Goal: Answer question/provide support: Share knowledge or assist other users

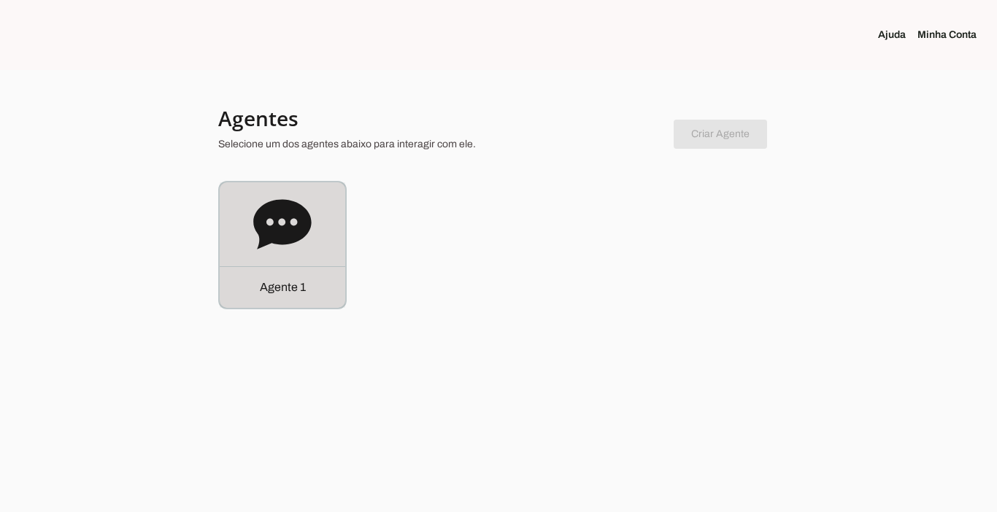
click at [293, 285] on p "Agente 1" at bounding box center [283, 288] width 46 height 18
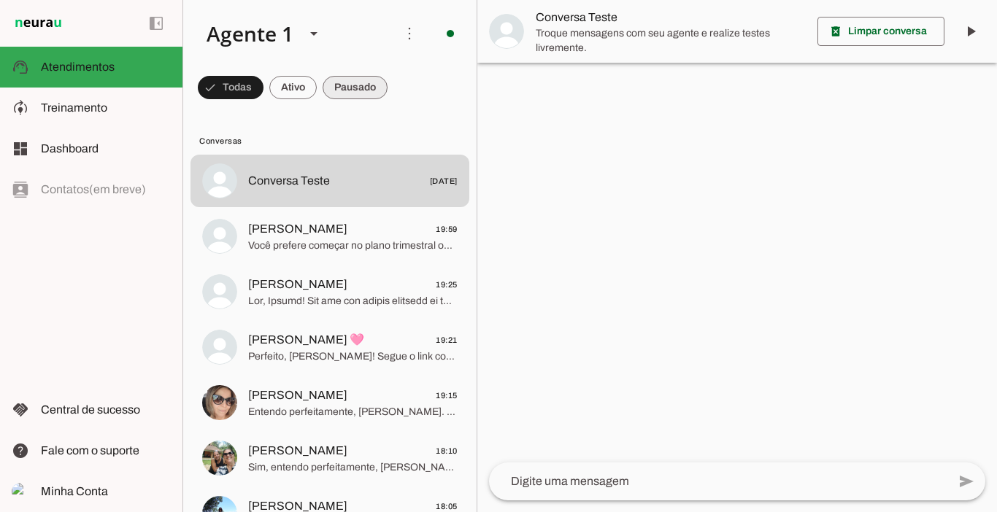
click at [264, 89] on span at bounding box center [231, 87] width 66 height 35
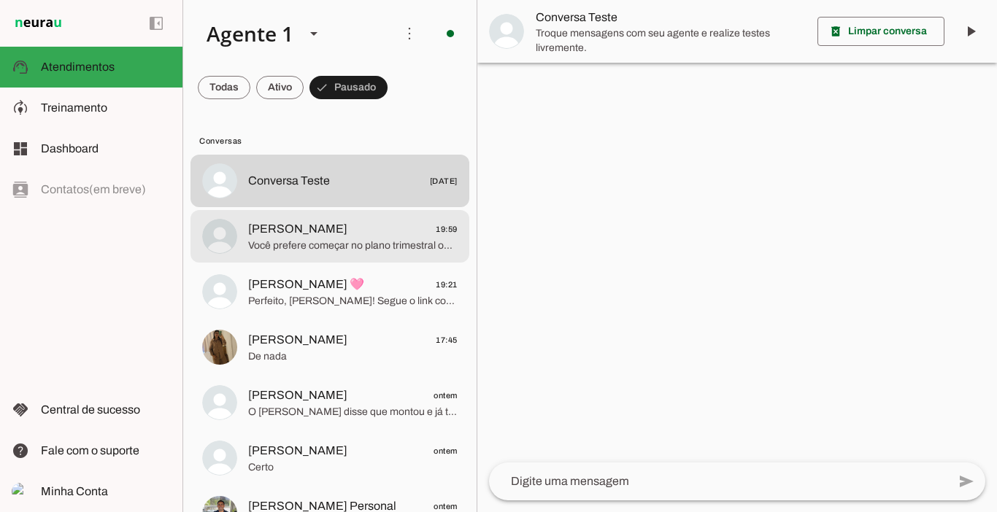
click at [341, 239] on span "Você prefere começar no plano trimestral ou no plano mensal?" at bounding box center [352, 246] width 209 height 15
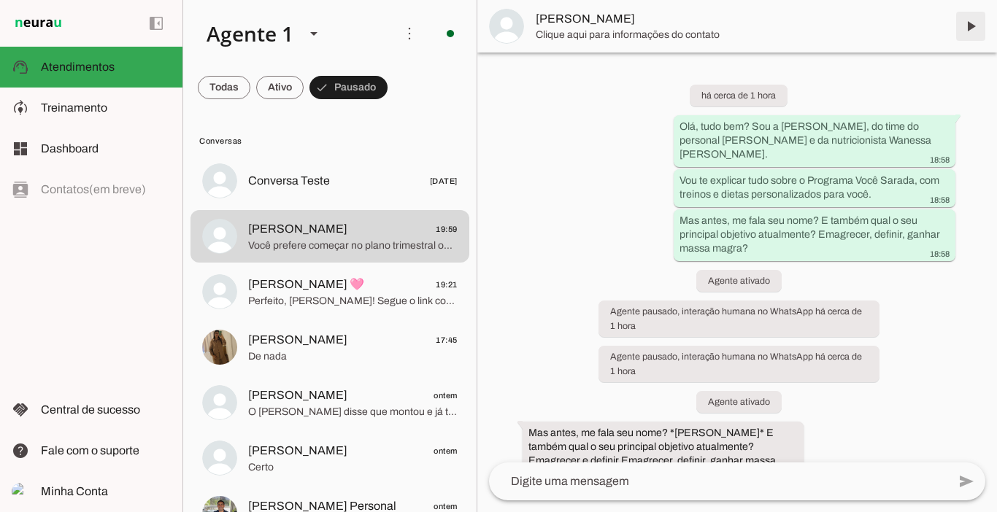
click at [972, 27] on span at bounding box center [970, 26] width 35 height 35
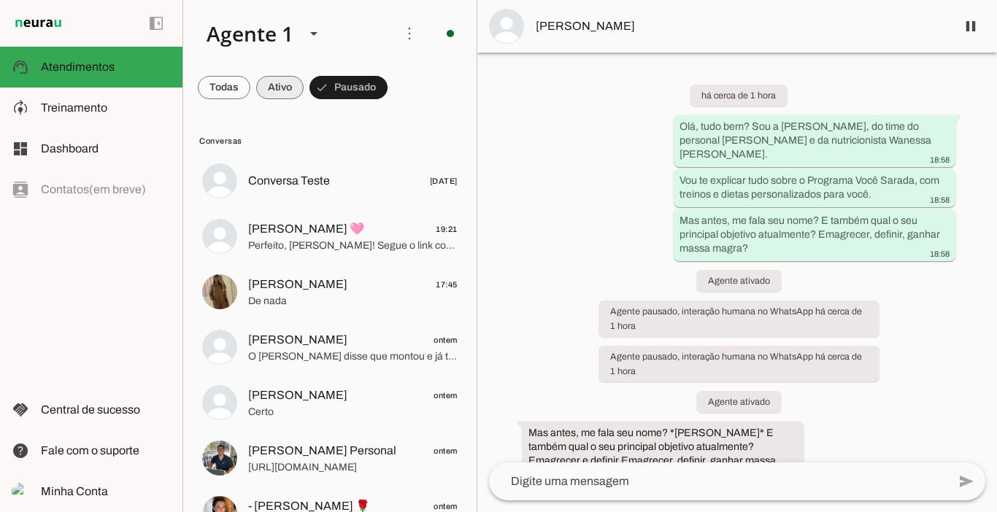
click at [250, 85] on span at bounding box center [224, 87] width 53 height 35
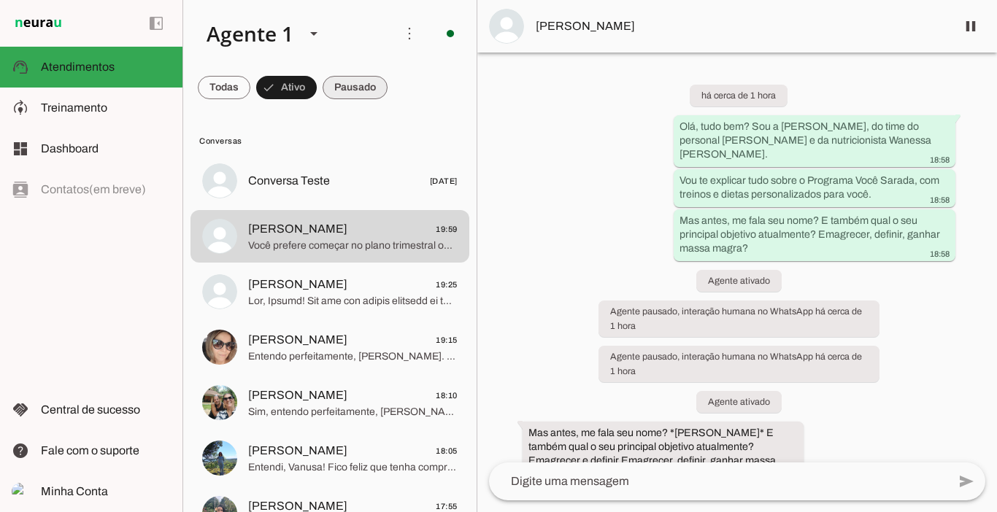
click at [250, 84] on span at bounding box center [224, 87] width 53 height 35
